Goal: Task Accomplishment & Management: Use online tool/utility

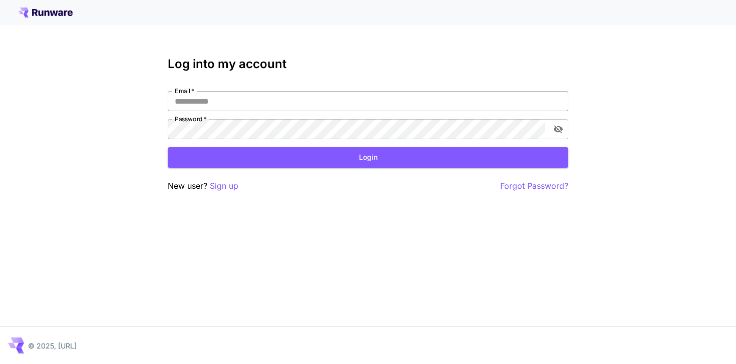
click at [352, 92] on input "Email   *" at bounding box center [368, 101] width 401 height 20
click at [0, 364] on com-1password-button at bounding box center [0, 364] width 0 height 0
type input "**********"
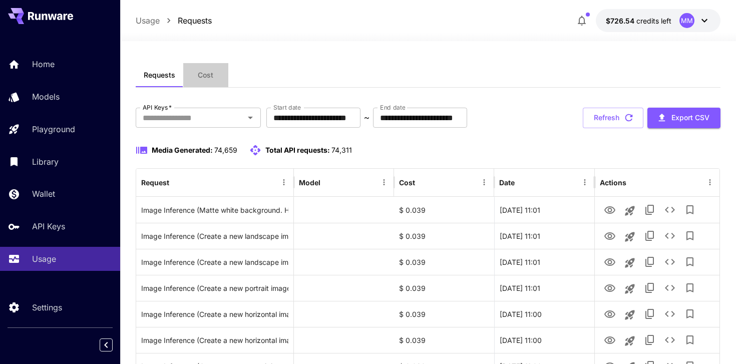
click at [193, 74] on button "Cost" at bounding box center [205, 75] width 45 height 24
